Goal: Transaction & Acquisition: Purchase product/service

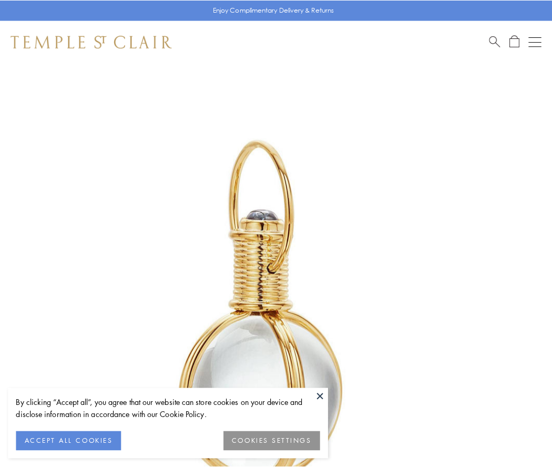
scroll to position [275, 0]
